Goal: Complete application form

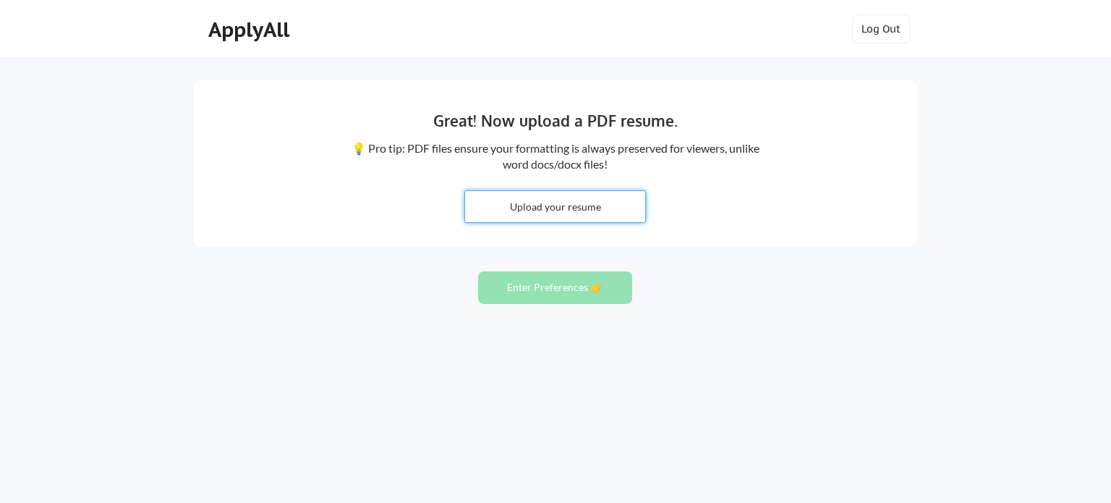
click at [605, 210] on input "file" at bounding box center [555, 206] width 180 height 31
type input "C:\fakepath\Alka_Data_Scientist.pdf"
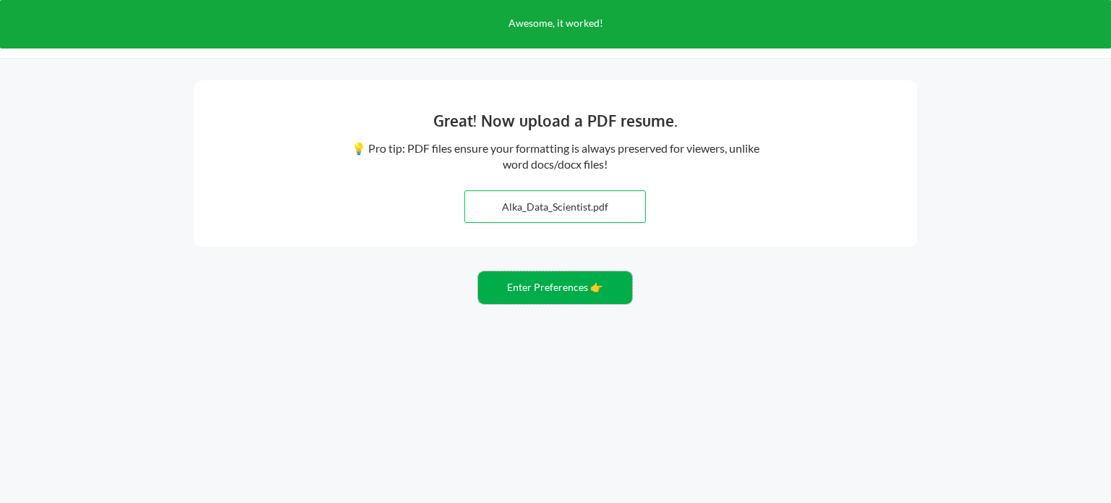
click at [534, 278] on button "Enter Preferences 👉" at bounding box center [555, 287] width 154 height 33
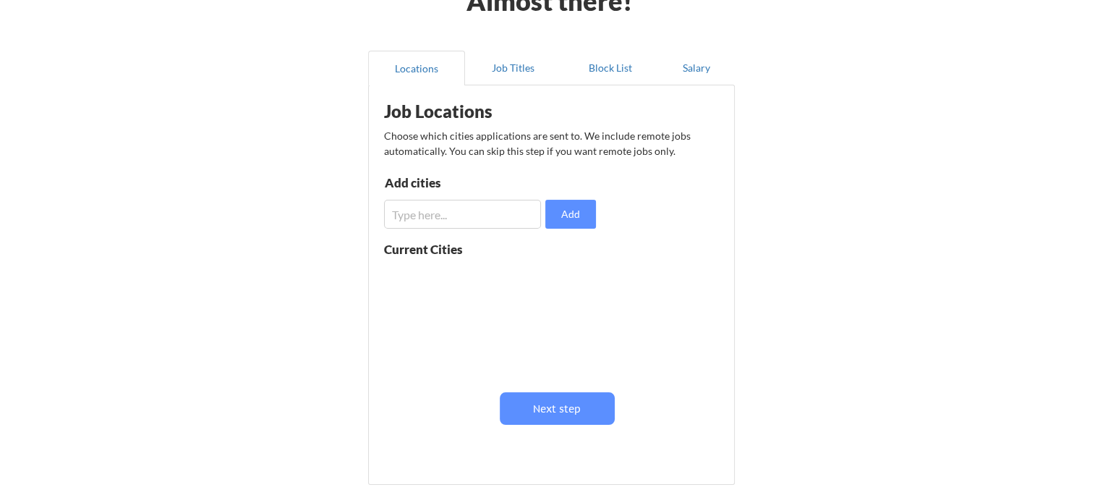
scroll to position [205, 0]
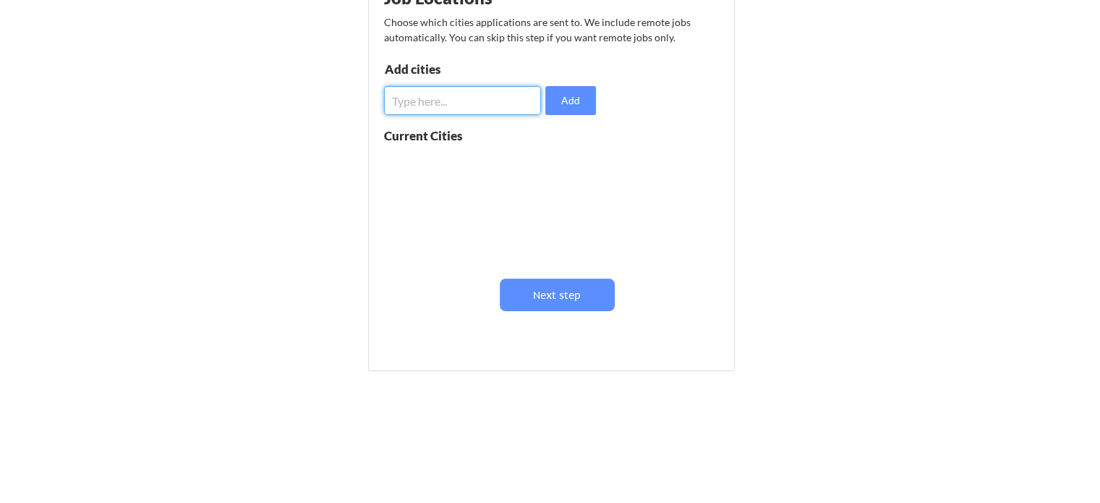
click at [431, 112] on input "input" at bounding box center [462, 100] width 157 height 29
type input "los angeles"
click at [455, 96] on input "input" at bounding box center [462, 100] width 157 height 29
type input "fremont"
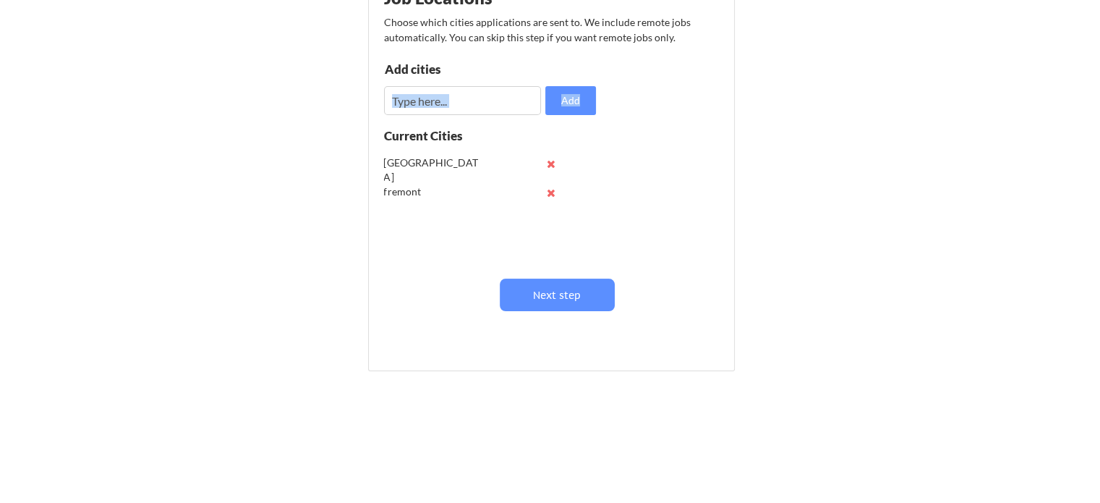
drag, startPoint x: 443, startPoint y: 80, endPoint x: 440, endPoint y: 107, distance: 26.9
click at [440, 107] on div "Add cities Add" at bounding box center [492, 89] width 216 height 52
click at [440, 107] on input "input" at bounding box center [462, 100] width 157 height 29
type input "mountain view"
click at [435, 102] on input "input" at bounding box center [462, 100] width 157 height 29
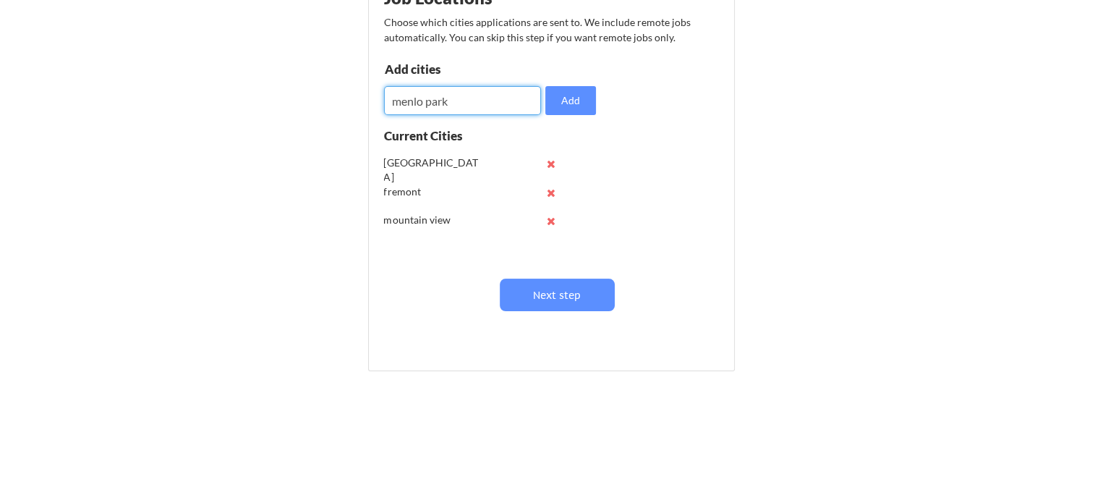
type input "menlo park"
click at [475, 99] on input "input" at bounding box center [462, 100] width 157 height 29
type input "santa monica"
click at [469, 99] on input "input" at bounding box center [462, 100] width 157 height 29
type input "westland"
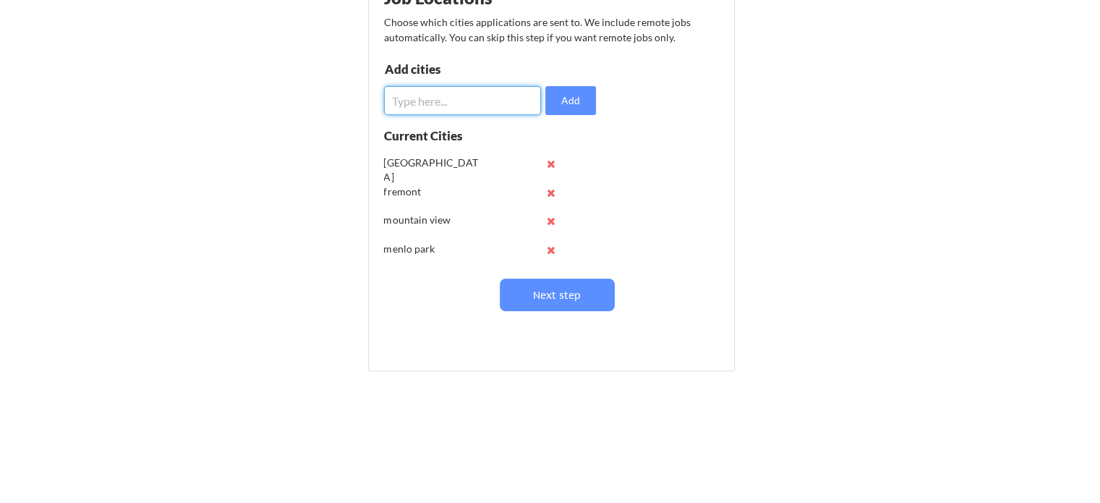
click at [466, 99] on input "input" at bounding box center [462, 100] width 157 height 29
type input "d"
type input "dearborn"
click at [459, 101] on input "input" at bounding box center [462, 100] width 157 height 29
type input "canton"
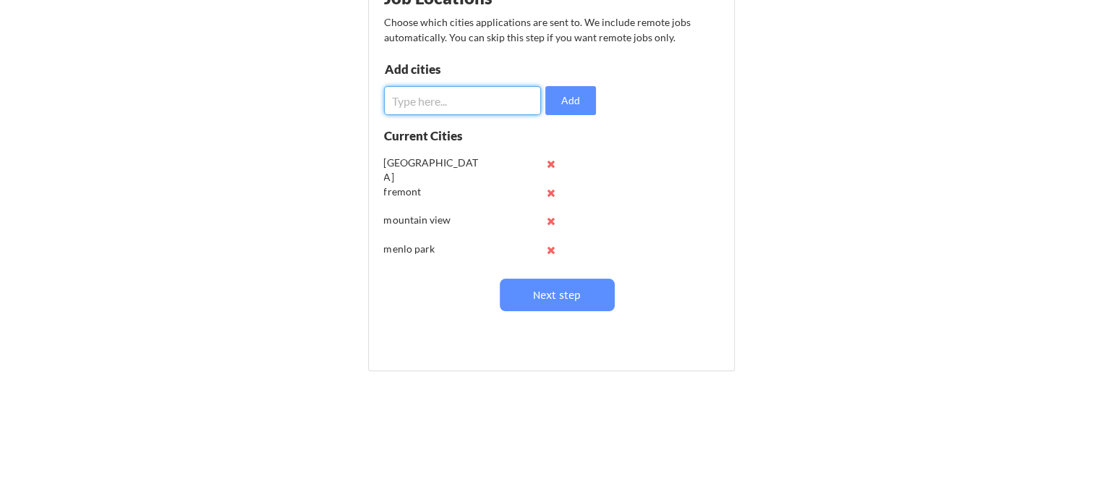
click at [454, 101] on input "input" at bounding box center [462, 100] width 157 height 29
type input "ann arbor"
click at [438, 98] on input "input" at bounding box center [462, 100] width 157 height 29
type input "michigan"
click at [426, 101] on input "input" at bounding box center [462, 100] width 157 height 29
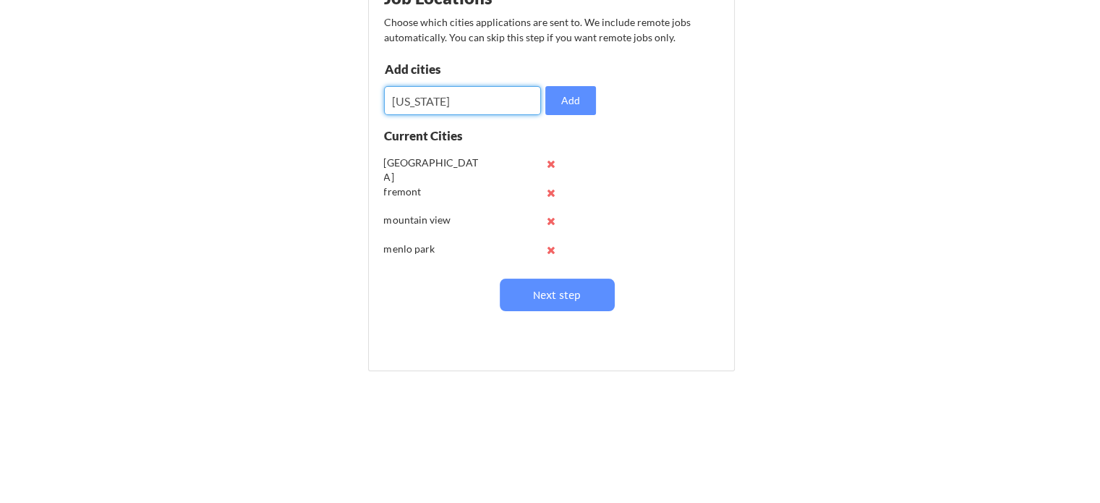
type input "california"
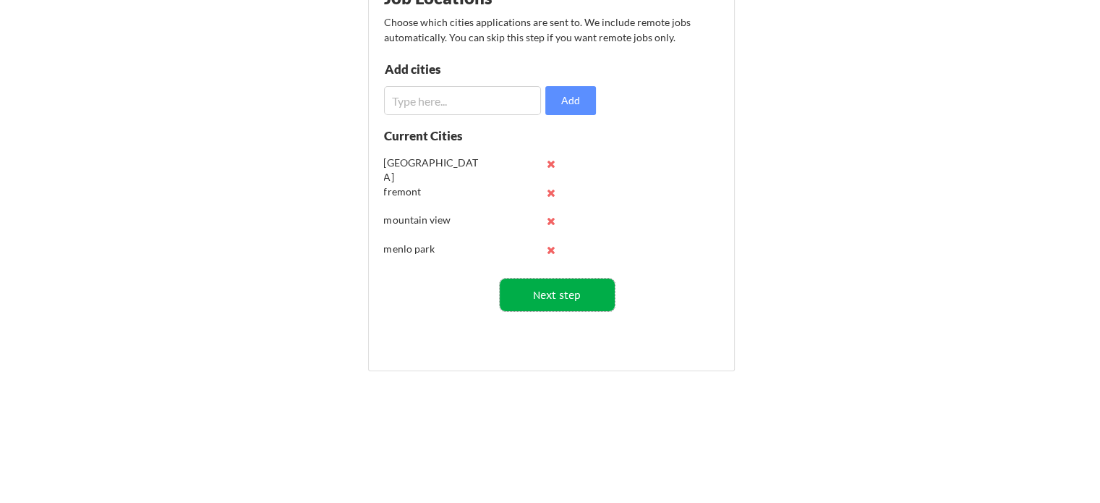
click at [564, 295] on button "Next step" at bounding box center [557, 294] width 115 height 33
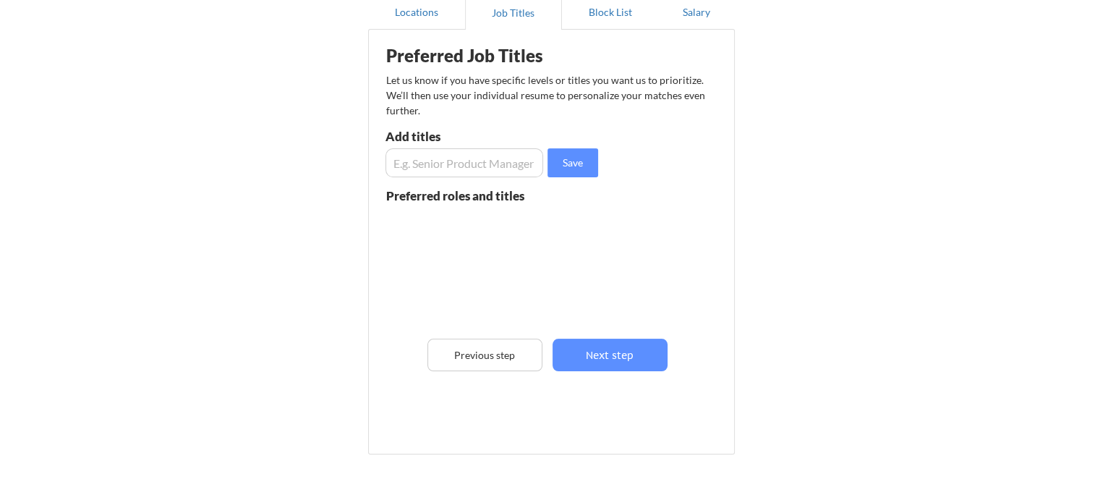
scroll to position [145, 0]
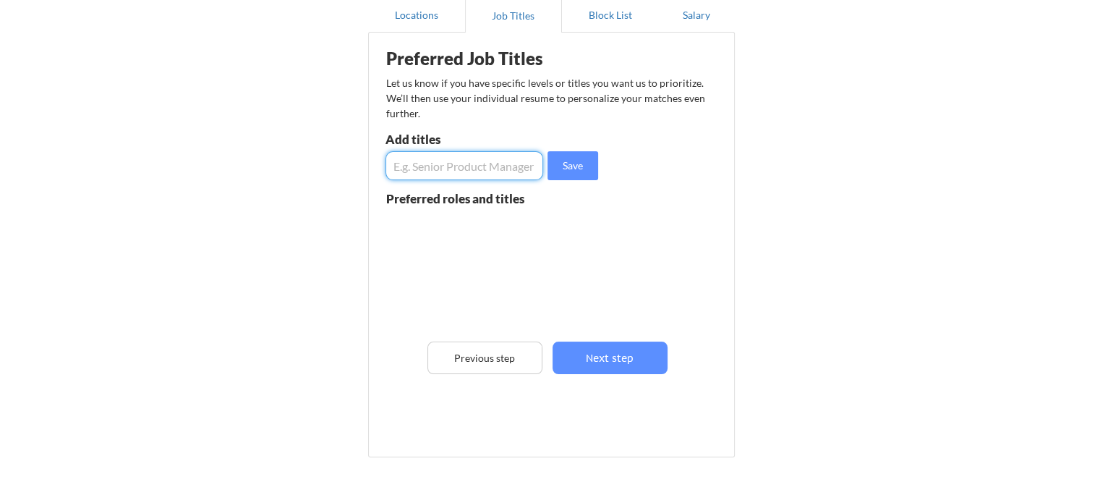
click at [474, 171] on input "input" at bounding box center [464, 165] width 158 height 29
type input "d"
type input "Data Scientist"
click at [460, 165] on input "input" at bounding box center [464, 165] width 158 height 29
type input "Machine Learning Engineer"
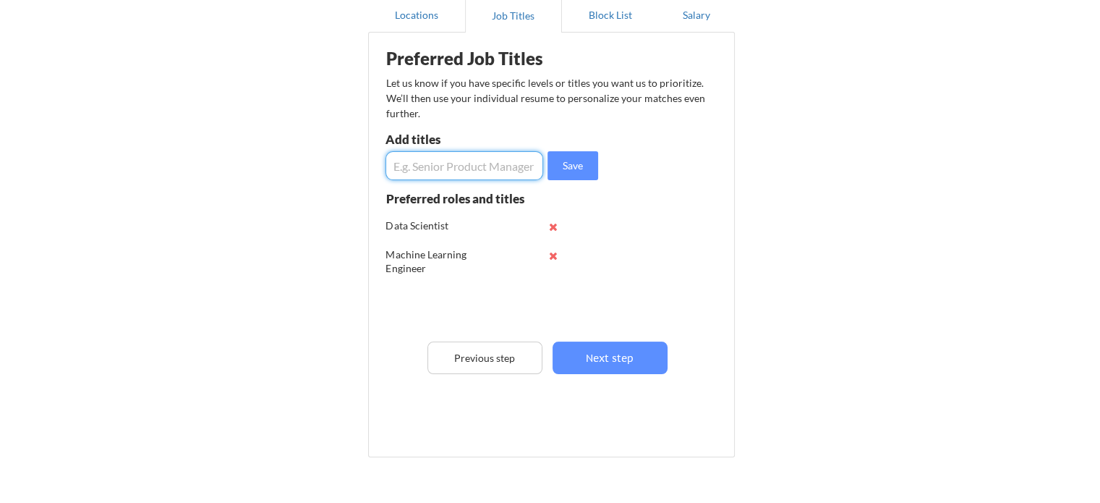
click at [453, 166] on input "input" at bounding box center [464, 165] width 158 height 29
type input "Data Analyst"
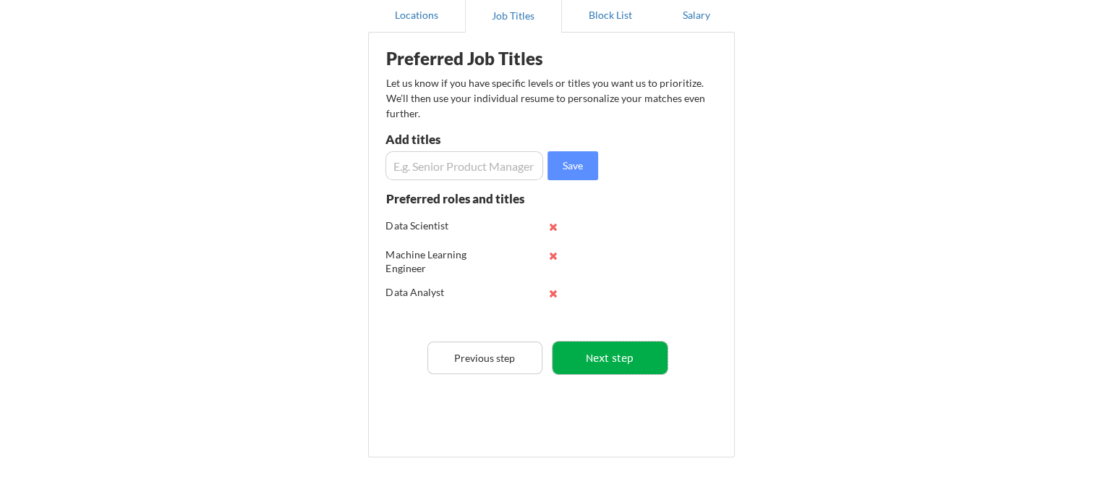
click at [593, 366] on button "Next step" at bounding box center [609, 357] width 115 height 33
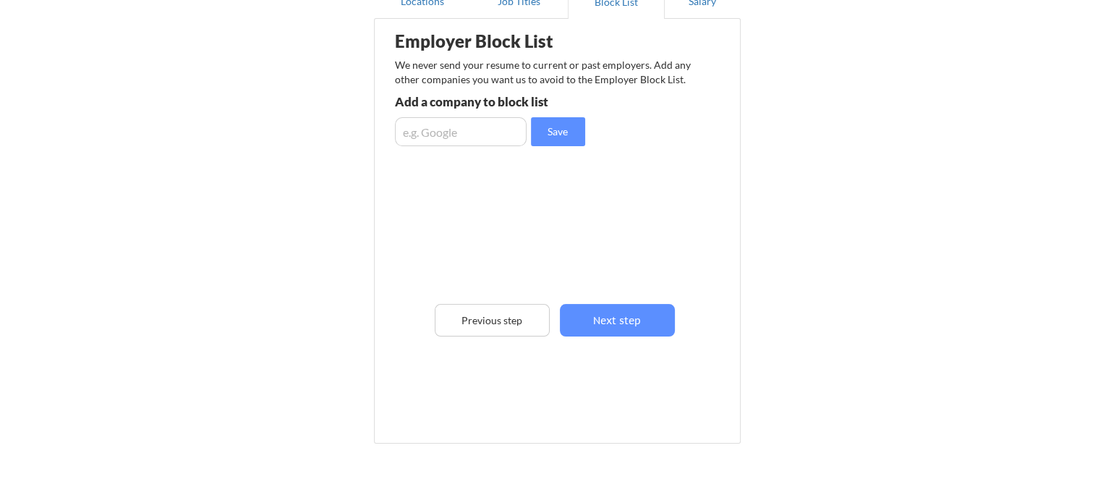
scroll to position [159, 0]
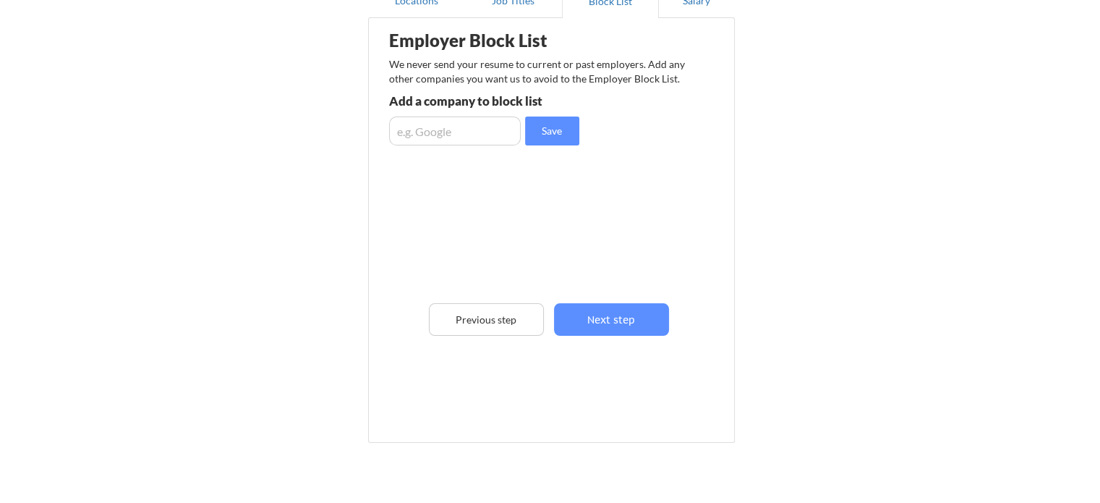
click at [450, 130] on input "input" at bounding box center [455, 130] width 132 height 29
type input "Palantir"
click at [567, 127] on button "Save" at bounding box center [552, 130] width 54 height 29
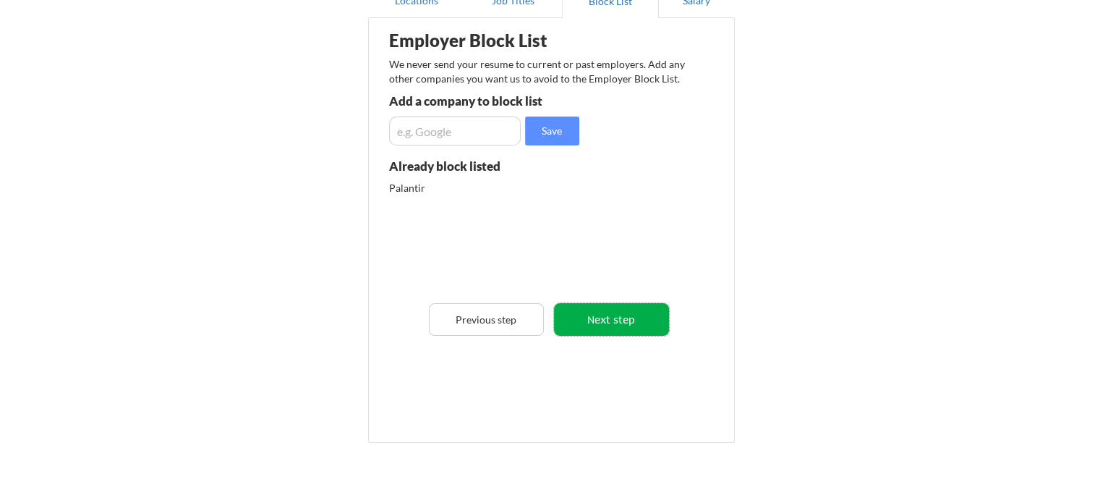
click at [606, 309] on button "Next step" at bounding box center [611, 319] width 115 height 33
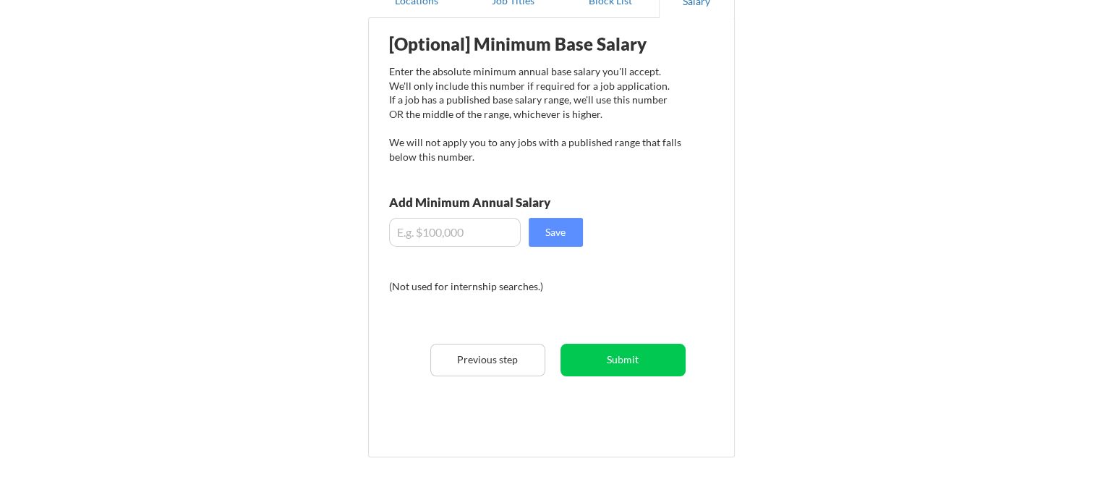
click at [469, 223] on input "input" at bounding box center [455, 232] width 132 height 29
type input "$1"
click at [550, 239] on button "Save" at bounding box center [556, 232] width 54 height 29
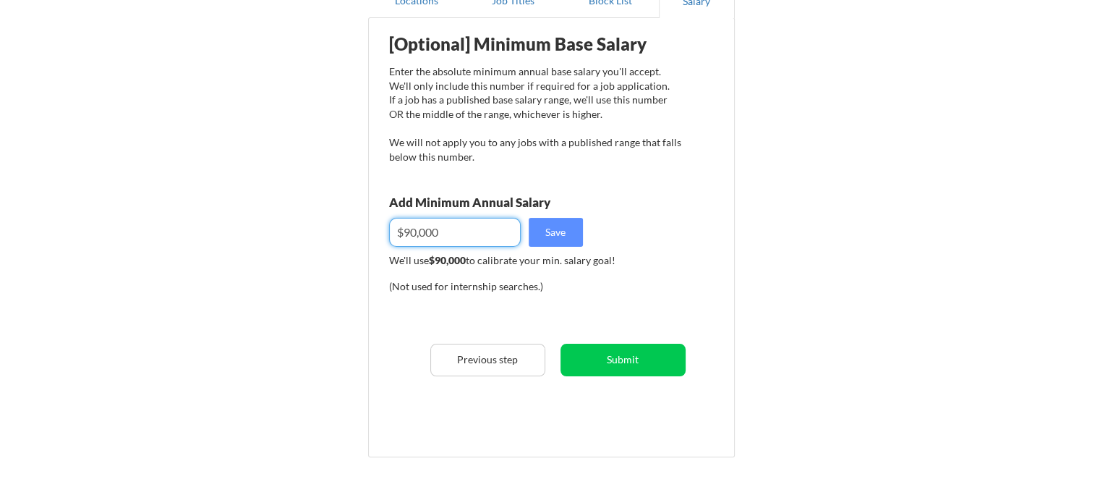
click at [469, 232] on input "input" at bounding box center [455, 232] width 132 height 29
type input "$9"
type input "$100,000"
click at [536, 235] on button "Save" at bounding box center [556, 232] width 54 height 29
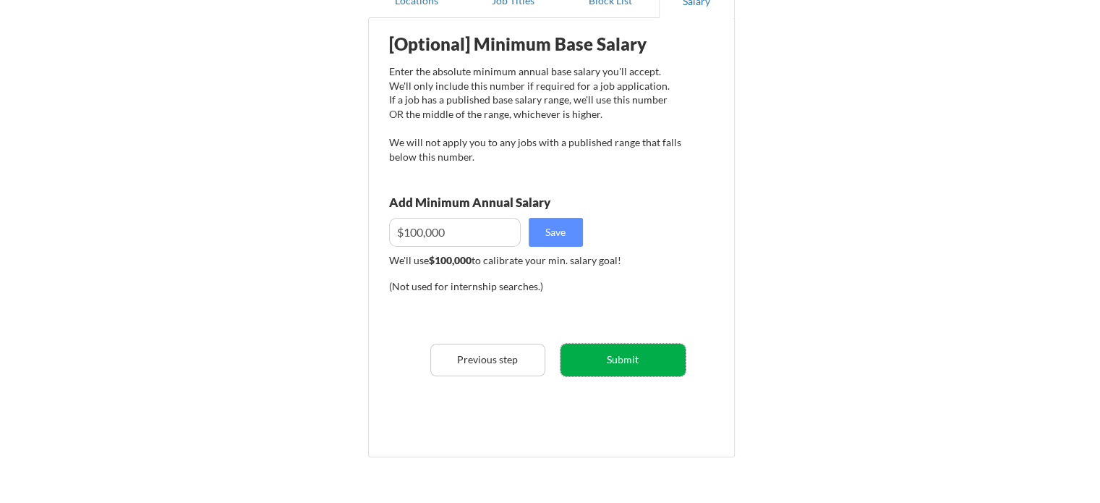
click at [619, 370] on button "Submit" at bounding box center [622, 359] width 125 height 33
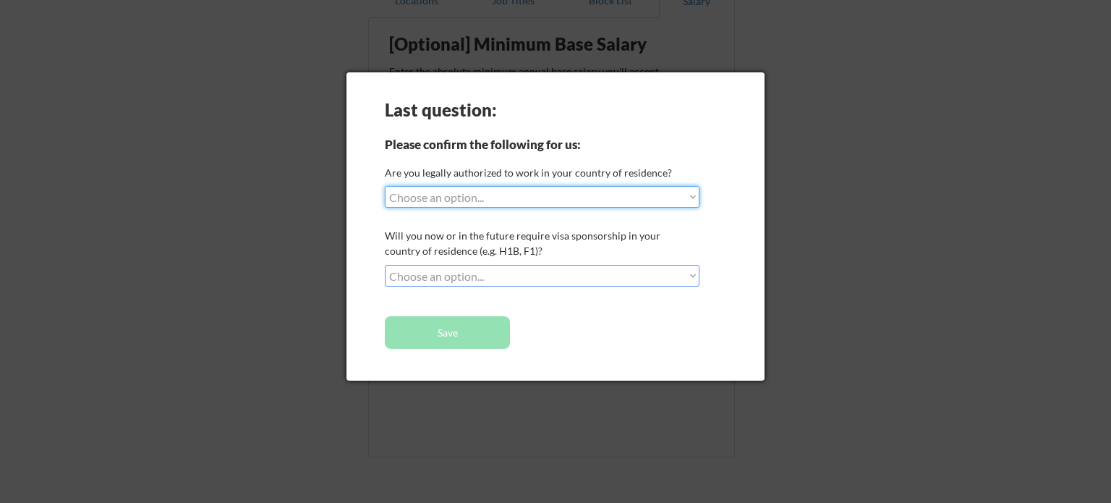
click at [590, 198] on select "Choose an option... Yes, I am a US Citizen Yes, I am a Canadian Citizen Yes, I …" at bounding box center [542, 197] width 315 height 22
select select ""yes__i_am_here_on_a_visa__h1b__opt__etc__""
click at [385, 186] on select "Choose an option... Yes, I am a US Citizen Yes, I am a Canadian Citizen Yes, I …" at bounding box center [542, 197] width 315 height 22
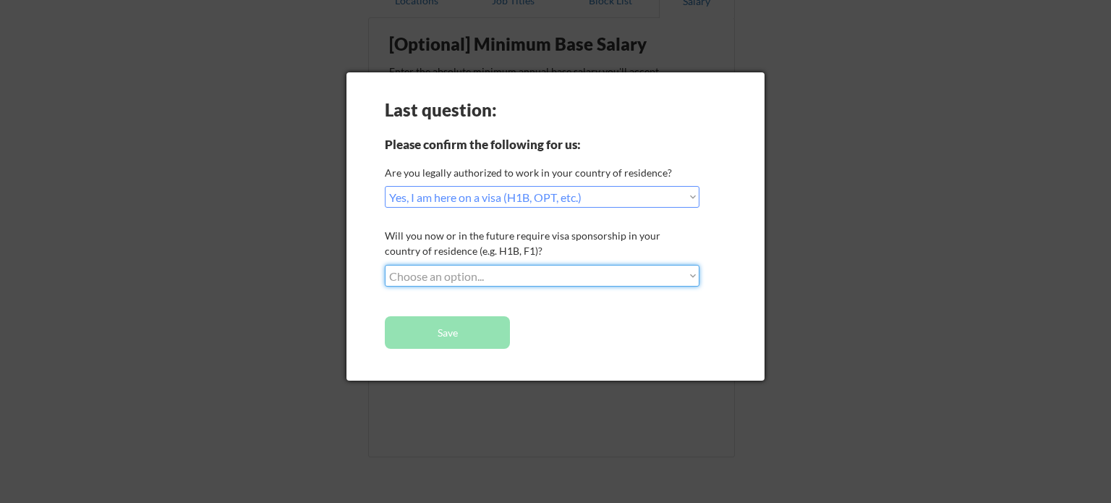
click at [478, 285] on select "Choose an option... No, I will not need sponsorship Yes, I will need sponsorship" at bounding box center [542, 276] width 315 height 22
select select ""no__i_will_not_need_sponsorship""
click at [385, 265] on select "Choose an option... No, I will not need sponsorship Yes, I will need sponsorship" at bounding box center [542, 276] width 315 height 22
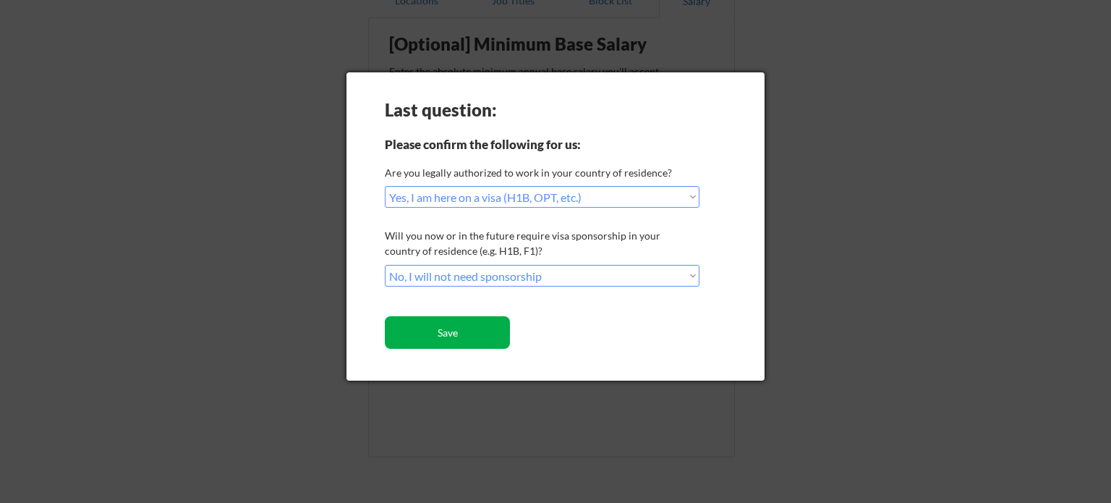
click at [478, 322] on button "Save" at bounding box center [447, 332] width 125 height 33
